Goal: Task Accomplishment & Management: Complete application form

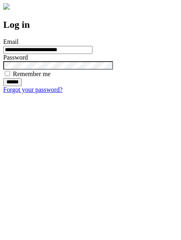
type input "**********"
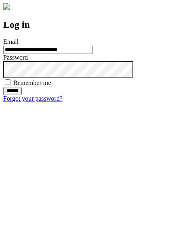
click at [22, 95] on input "******" at bounding box center [12, 91] width 19 height 8
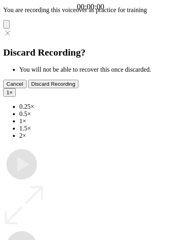
type input "**********"
